Goal: Use online tool/utility: Utilize a website feature to perform a specific function

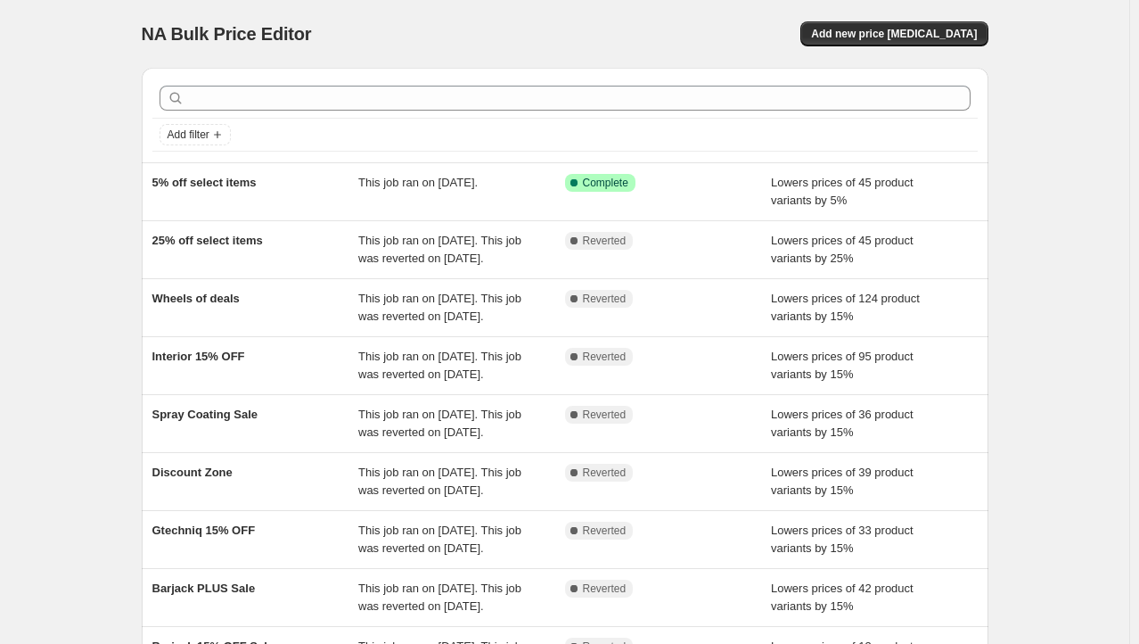
click at [37, 136] on div "NA Bulk Price Editor. This page is ready NA Bulk Price Editor Add new price [ME…" at bounding box center [565, 459] width 1130 height 918
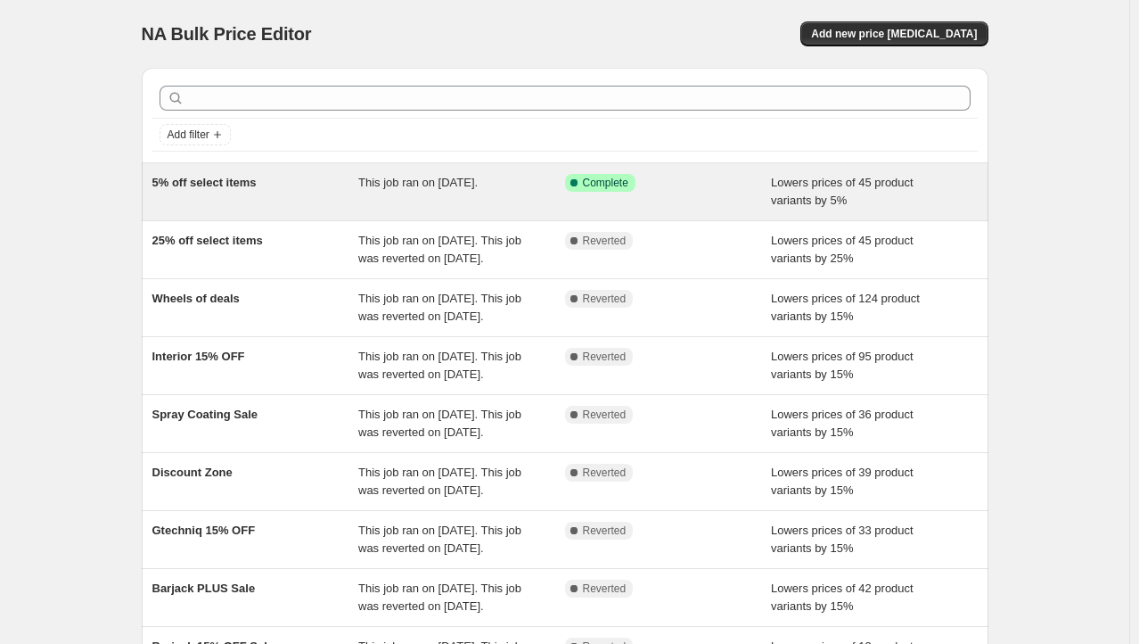
click at [298, 191] on div "5% off select items" at bounding box center [255, 192] width 207 height 36
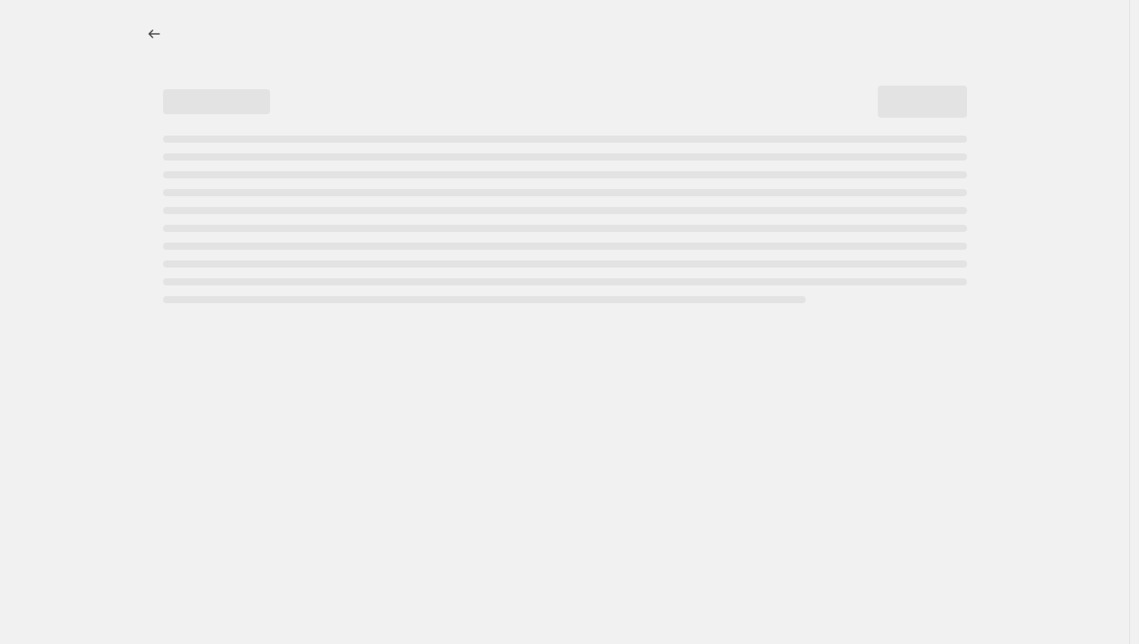
select select "percentage"
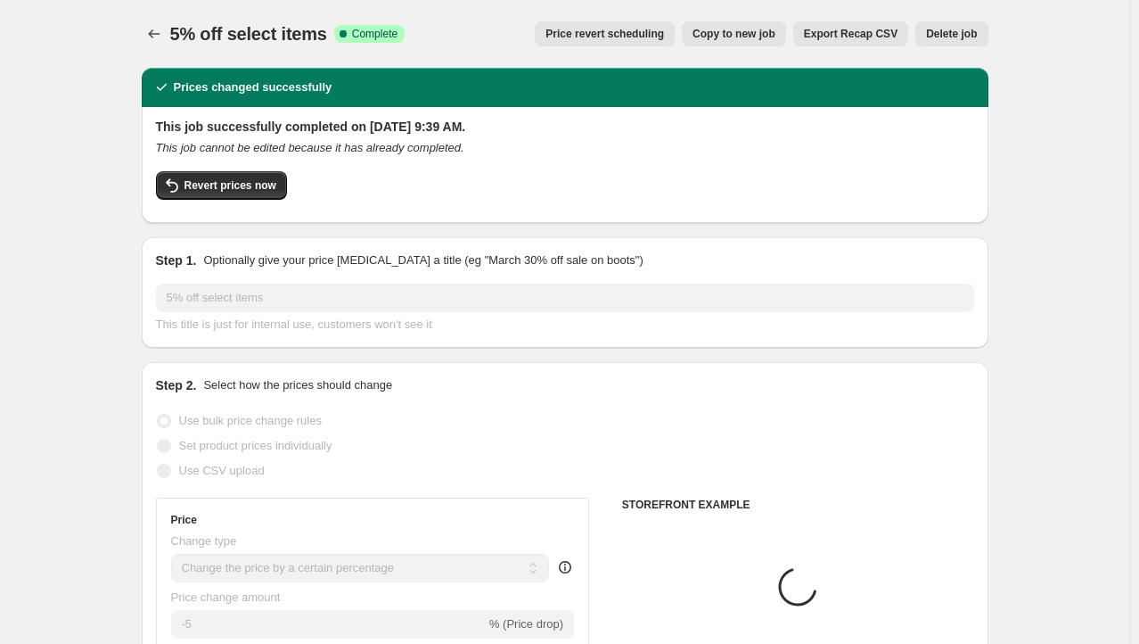
select select "collection"
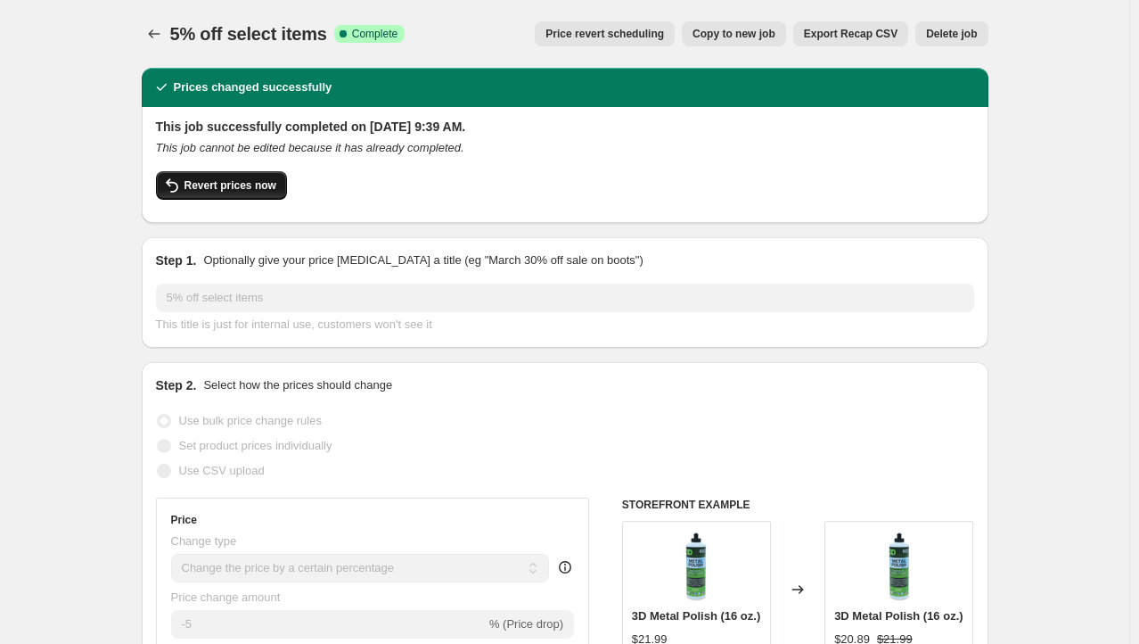
click at [237, 181] on span "Revert prices now" at bounding box center [231, 185] width 92 height 14
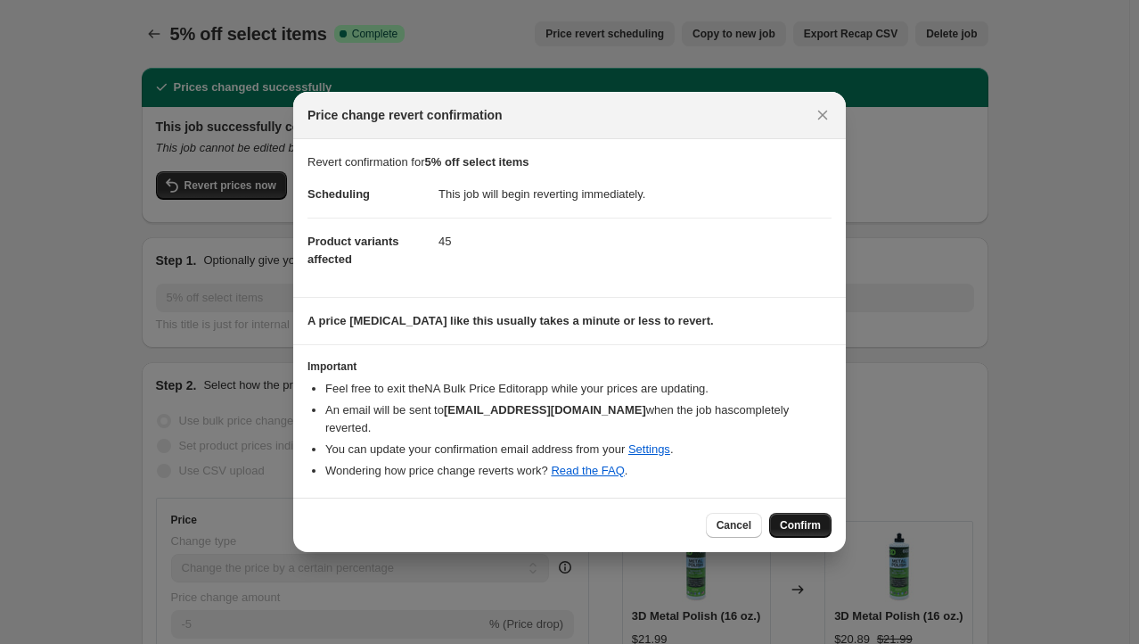
click at [819, 527] on span "Confirm" at bounding box center [800, 525] width 41 height 14
